Goal: Task Accomplishment & Management: Use online tool/utility

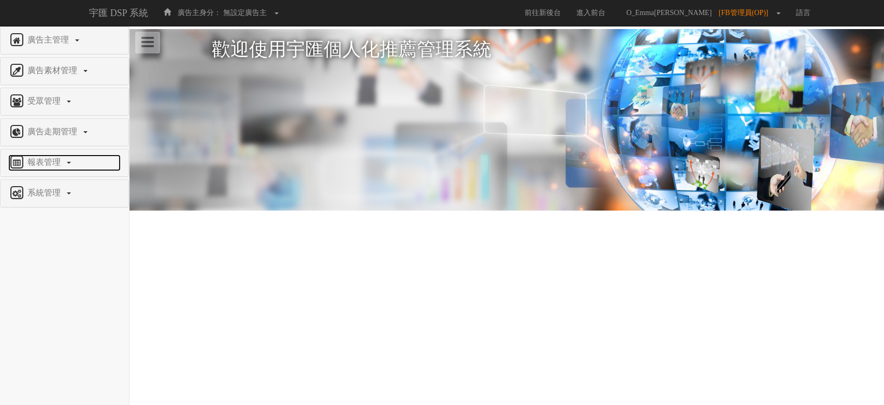
click at [42, 160] on span "報表管理" at bounding box center [45, 161] width 41 height 9
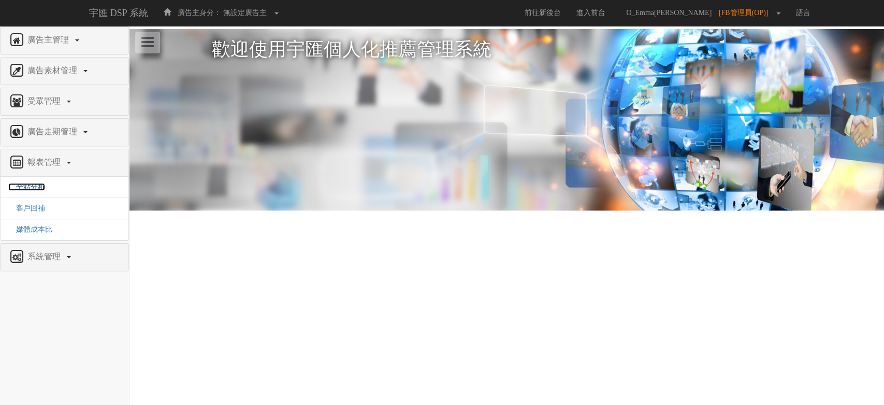
click at [28, 184] on span "全站分析" at bounding box center [26, 187] width 37 height 8
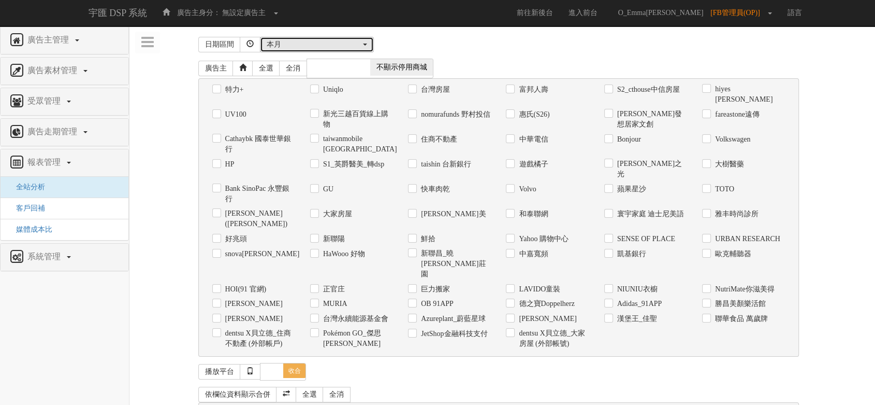
click at [331, 44] on div "本月" at bounding box center [314, 44] width 94 height 10
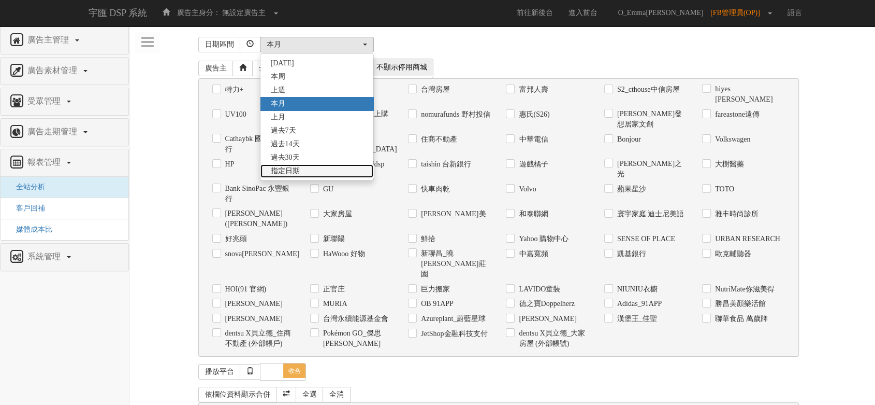
click at [290, 171] on span "指定日期" at bounding box center [285, 171] width 29 height 10
select select "Custom"
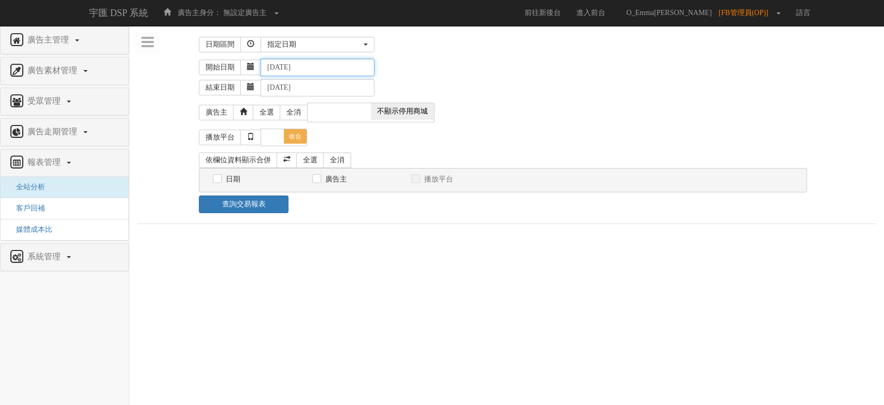
click at [320, 69] on input "2025-08-17" at bounding box center [318, 68] width 114 height 18
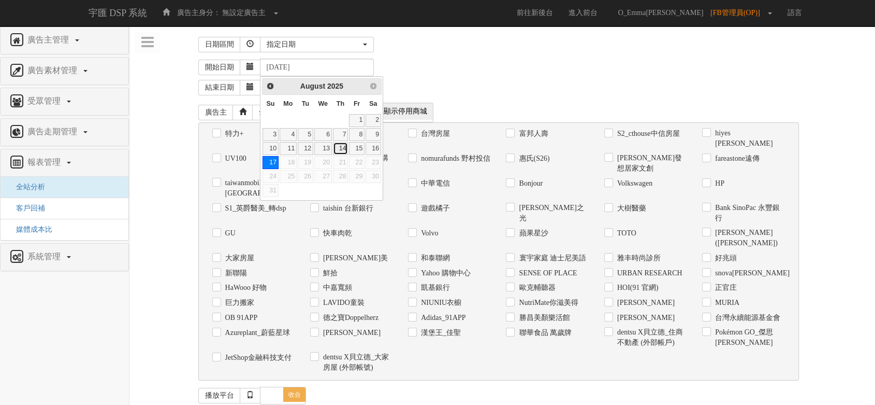
click at [341, 151] on link "14" at bounding box center [341, 148] width 16 height 13
type input "2025-08-14"
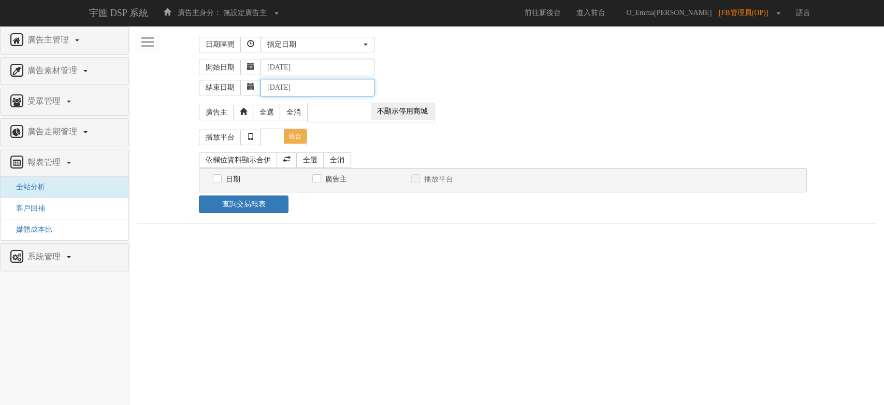
click at [321, 93] on input "2025-08-17" at bounding box center [318, 88] width 114 height 18
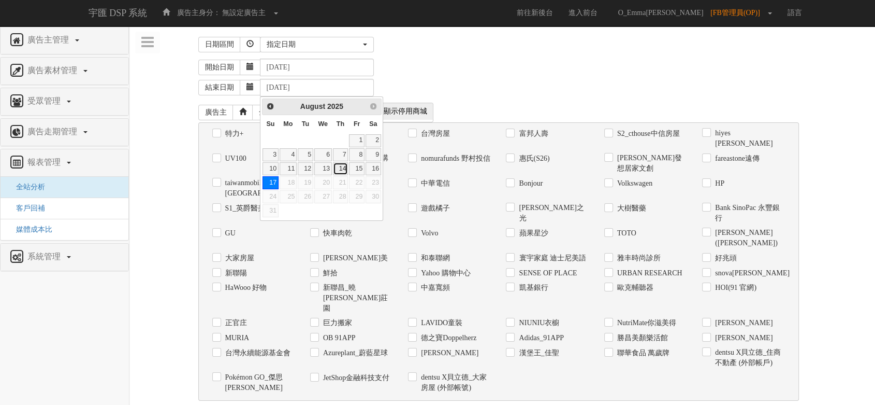
click at [345, 165] on link "14" at bounding box center [341, 168] width 16 height 13
type input "2025-08-14"
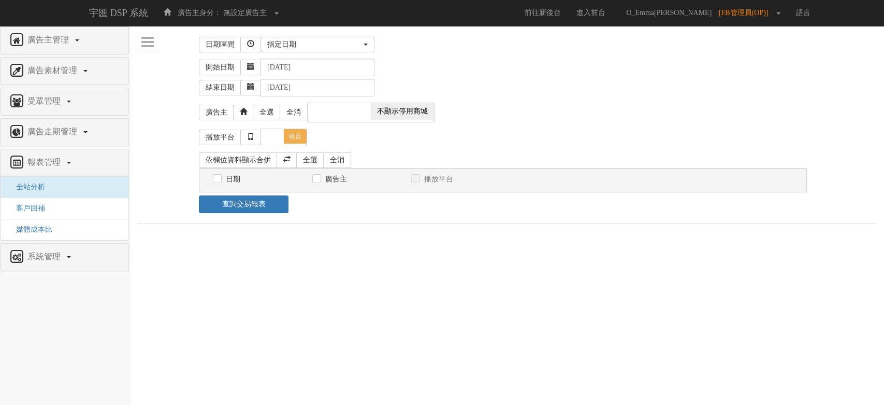
click at [454, 47] on div "昨天 本周 上週 本月 上月 過去7天 過去14天 過去30天 指定日期 指定日期 昨天 本周 上週 本月 上月 過去7天 過去14天 過去30天 指定日期" at bounding box center [538, 45] width 554 height 16
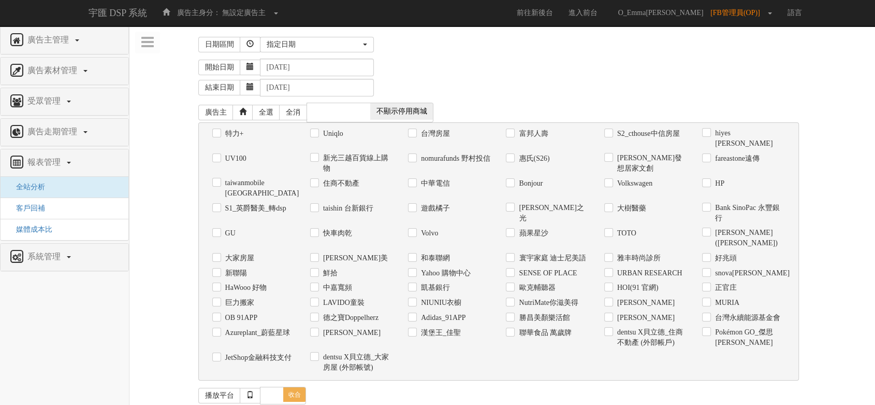
click at [363, 153] on label "新光三越百貨線上購物" at bounding box center [357, 163] width 72 height 21
click at [317, 155] on input "新光三越百貨線上購物" at bounding box center [313, 158] width 7 height 7
checkbox input "true"
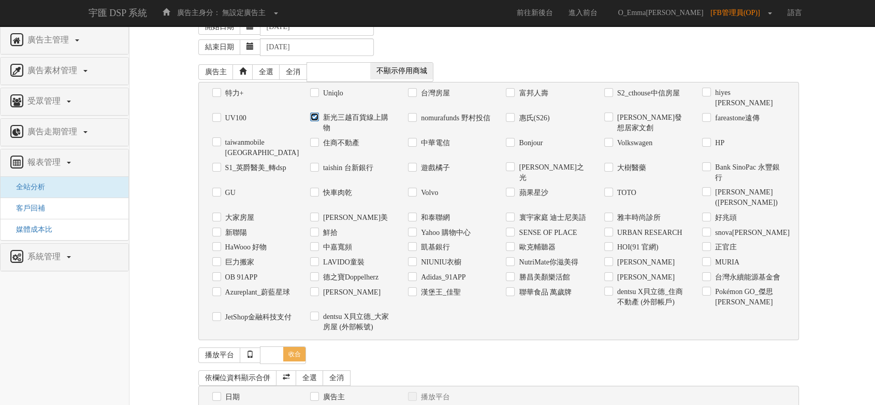
scroll to position [69, 0]
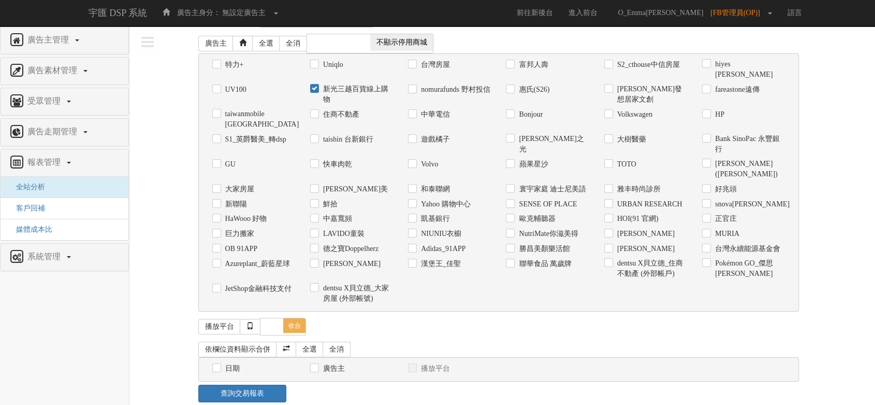
click at [233, 363] on label "日期" at bounding box center [231, 368] width 17 height 10
click at [219, 365] on input "日期" at bounding box center [215, 368] width 7 height 7
checkbox input "true"
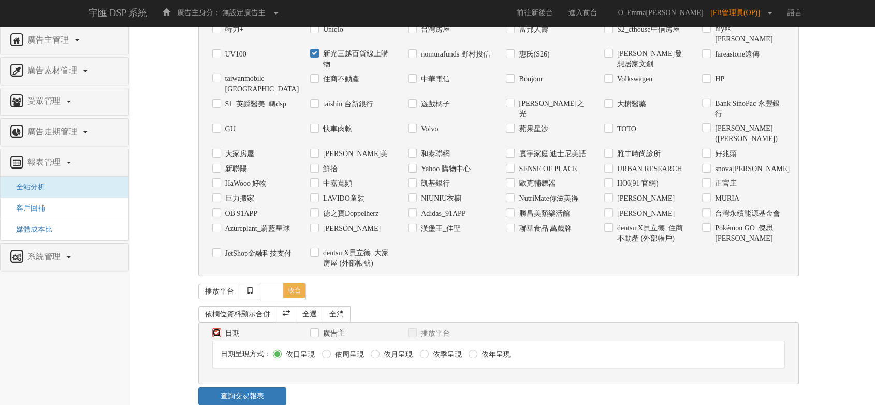
scroll to position [107, 0]
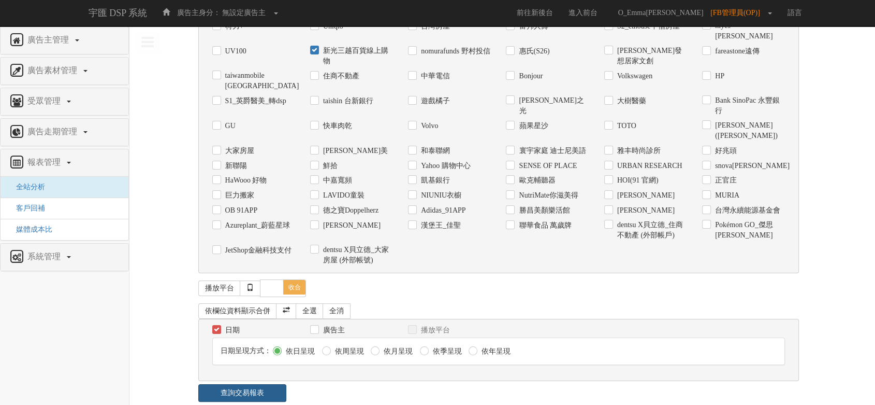
click at [266, 384] on link "查詢交易報表" at bounding box center [242, 393] width 89 height 18
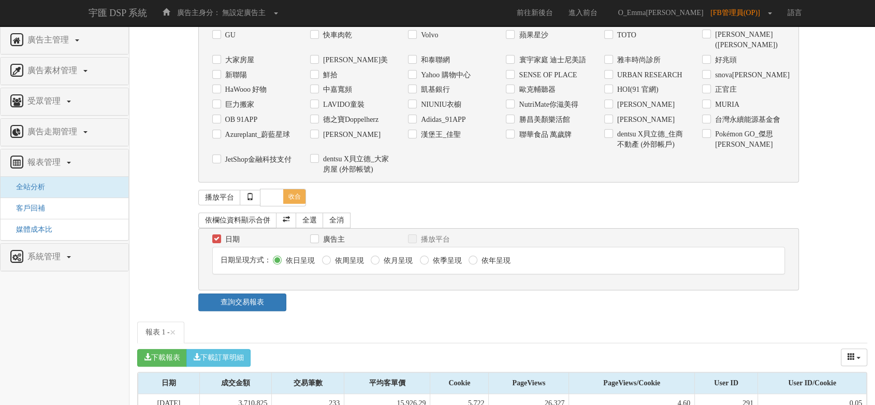
scroll to position [199, 0]
click at [231, 348] on button "下載訂單明細" at bounding box center [218, 357] width 64 height 18
